Goal: Transaction & Acquisition: Purchase product/service

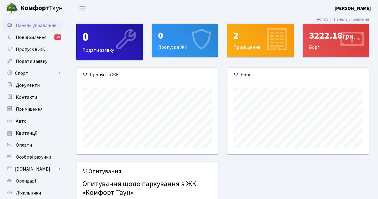
scroll to position [86, 141]
click at [23, 129] on link "Квитанції" at bounding box center [33, 133] width 60 height 12
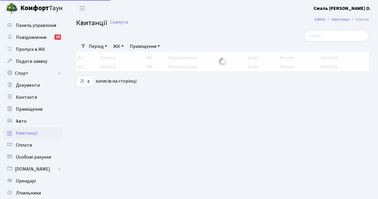
select select "25"
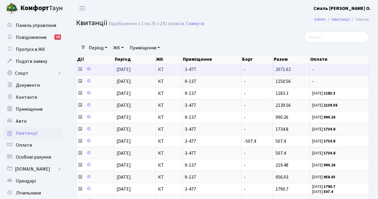
click at [81, 70] on icon at bounding box center [80, 69] width 5 height 5
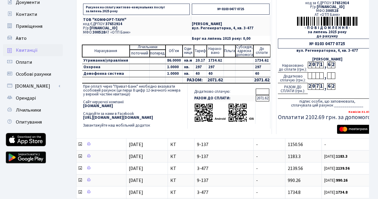
scroll to position [83, 0]
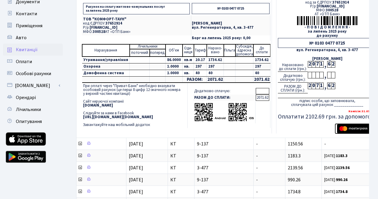
click at [351, 128] on img "submit" at bounding box center [356, 128] width 38 height 9
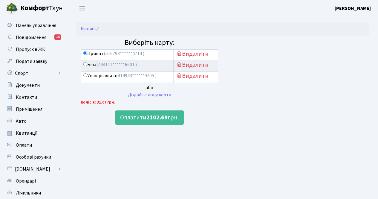
click at [92, 66] on label "Біла (444111******6601 )" at bounding box center [109, 64] width 53 height 7
click at [87, 66] on input "Біла (444111******6601 )" at bounding box center [85, 64] width 4 height 4
radio input "true"
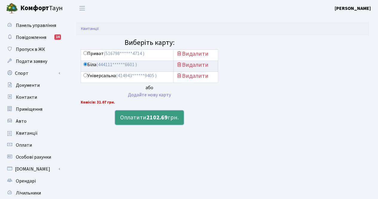
click at [148, 121] on b "2102.69" at bounding box center [156, 117] width 21 height 8
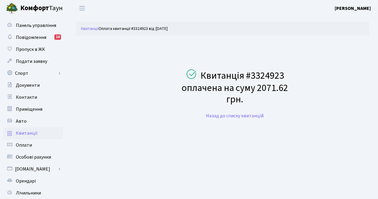
click at [28, 139] on link "Квитанції" at bounding box center [33, 133] width 60 height 12
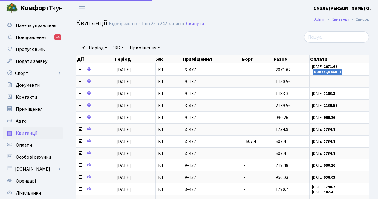
select select "25"
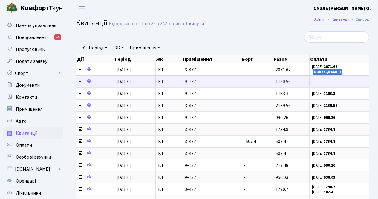
click at [321, 83] on span "-" at bounding box center [339, 81] width 54 height 5
click at [80, 80] on icon at bounding box center [80, 81] width 5 height 5
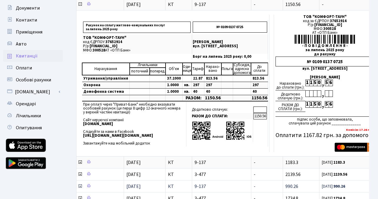
scroll to position [79, 0]
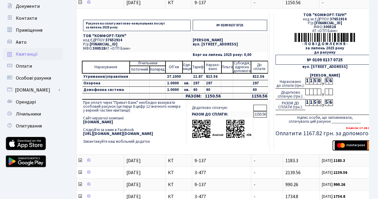
click at [354, 144] on img "submit" at bounding box center [354, 145] width 38 height 9
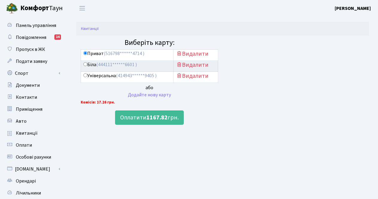
click at [92, 65] on label "Біла (444111******6601 )" at bounding box center [109, 64] width 53 height 7
click at [87, 65] on input "Біла (444111******6601 )" at bounding box center [85, 64] width 4 height 4
radio input "true"
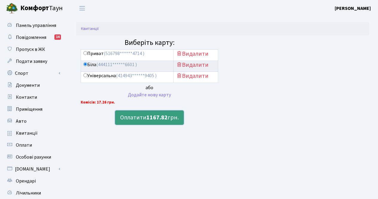
click at [159, 120] on b "1167.82" at bounding box center [156, 117] width 21 height 8
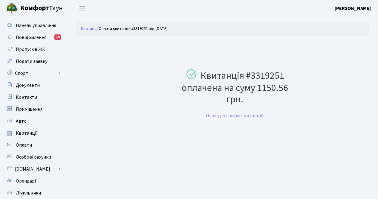
click at [355, 8] on b "[PERSON_NAME]" at bounding box center [353, 8] width 36 height 7
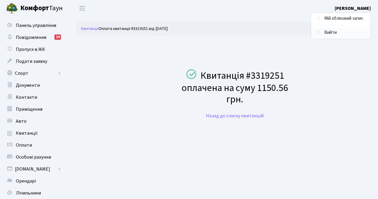
click at [331, 31] on link "Вийти" at bounding box center [340, 32] width 59 height 9
